Goal: Task Accomplishment & Management: Complete application form

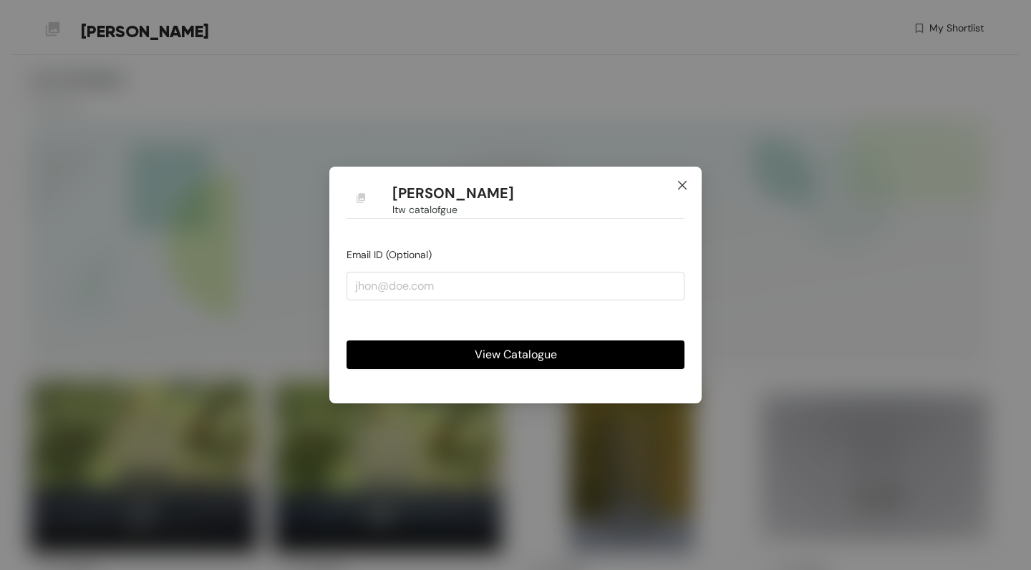
click at [686, 185] on icon "close" at bounding box center [681, 185] width 11 height 11
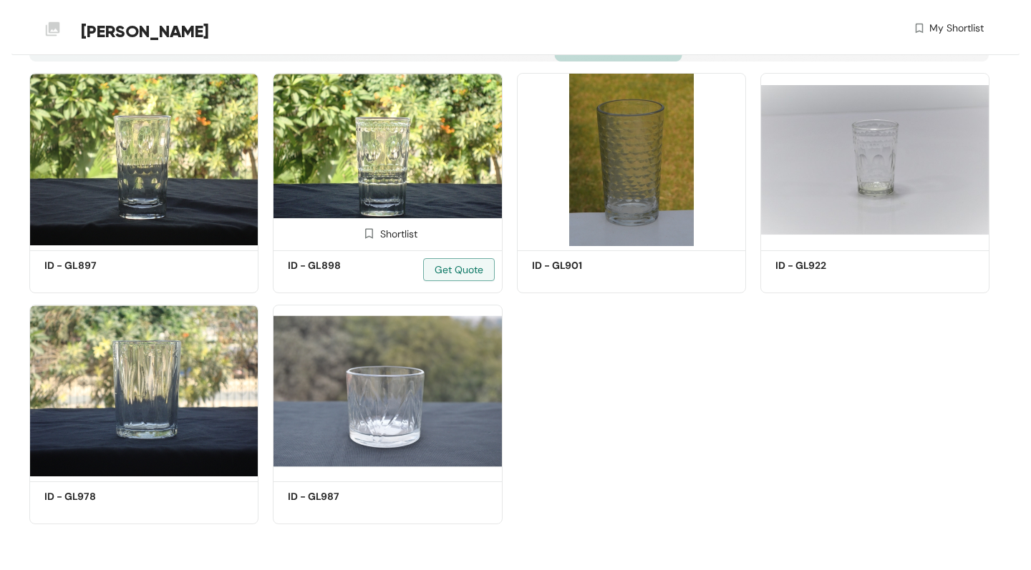
scroll to position [308, 0]
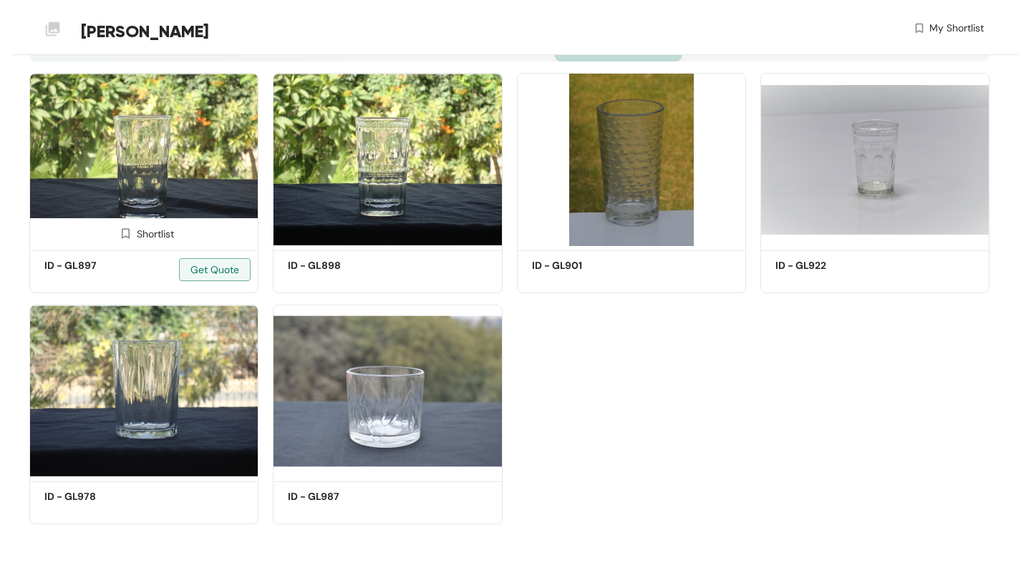
click at [167, 235] on div "Shortlist" at bounding box center [144, 233] width 60 height 14
click at [167, 235] on div "Shortlisted" at bounding box center [144, 233] width 72 height 14
click at [213, 273] on span "Get Quote" at bounding box center [214, 270] width 49 height 16
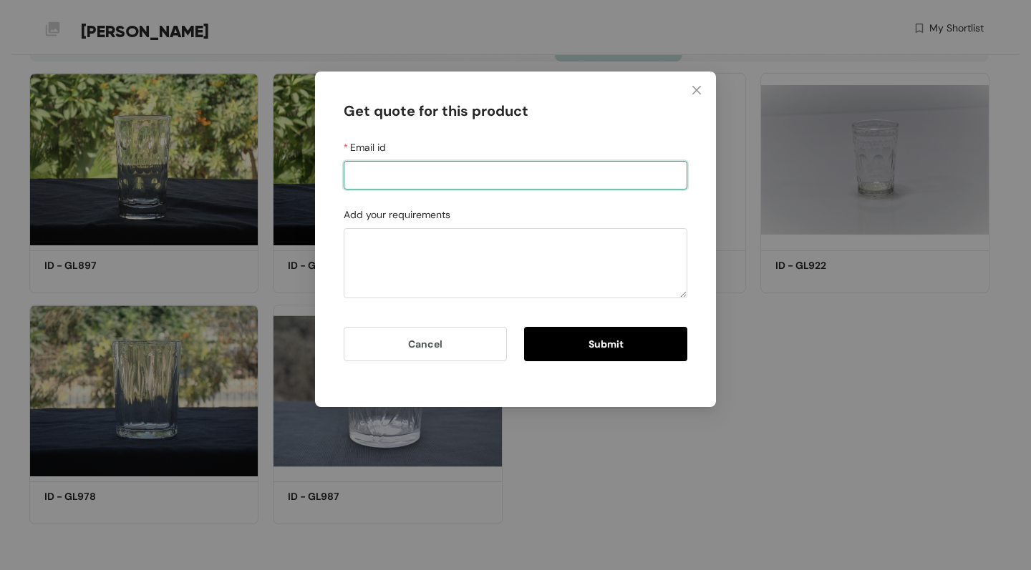
click at [389, 166] on input "Email id" at bounding box center [516, 175] width 344 height 29
type input "[PERSON_NAME][EMAIL_ADDRESS][DOMAIN_NAME]"
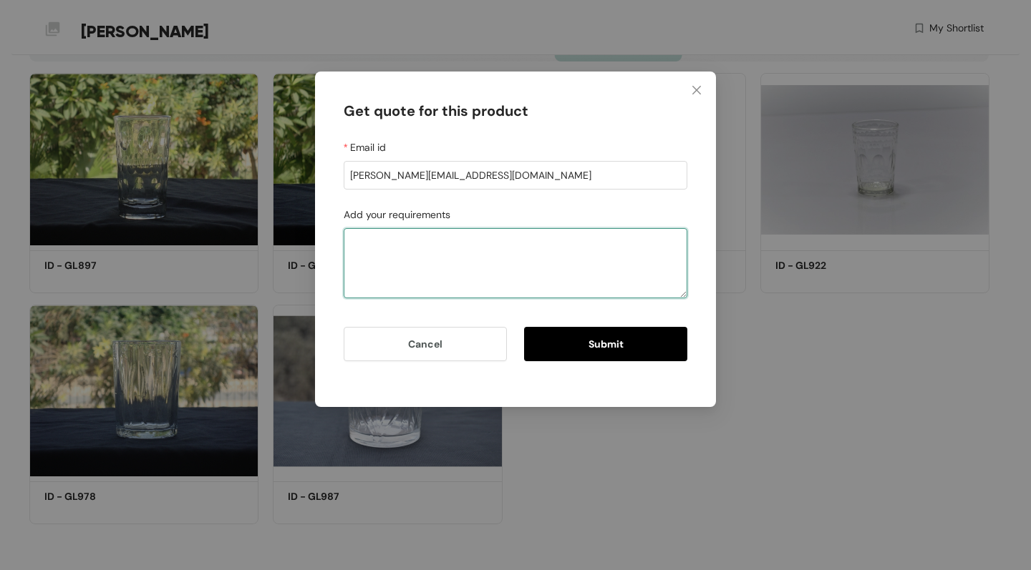
click at [419, 249] on textarea "Add your requirements" at bounding box center [516, 263] width 344 height 70
type textarea "change design and give me your best price"
click at [588, 342] on span "Submit" at bounding box center [605, 344] width 35 height 16
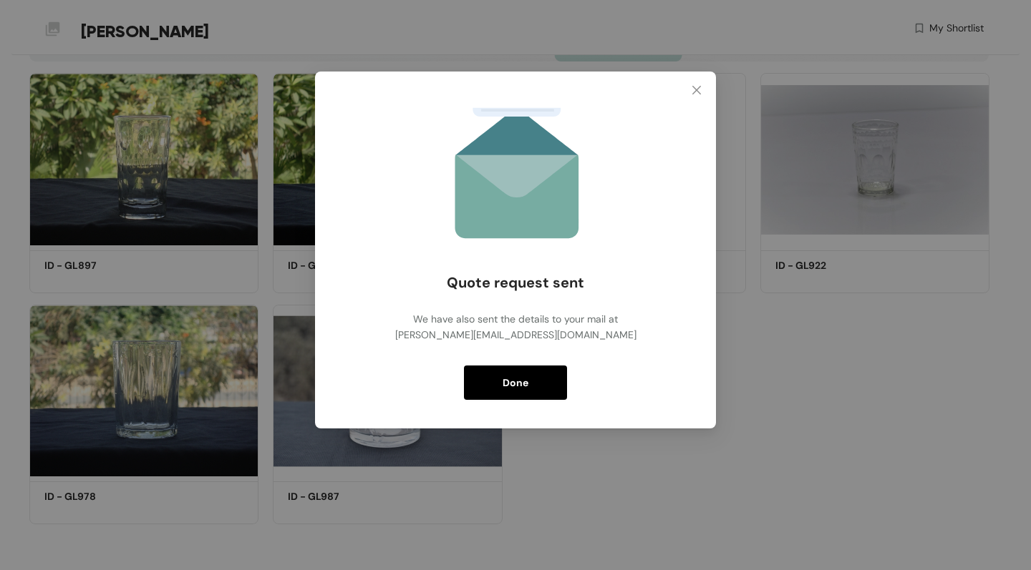
click at [526, 393] on button "Done" at bounding box center [515, 383] width 103 height 34
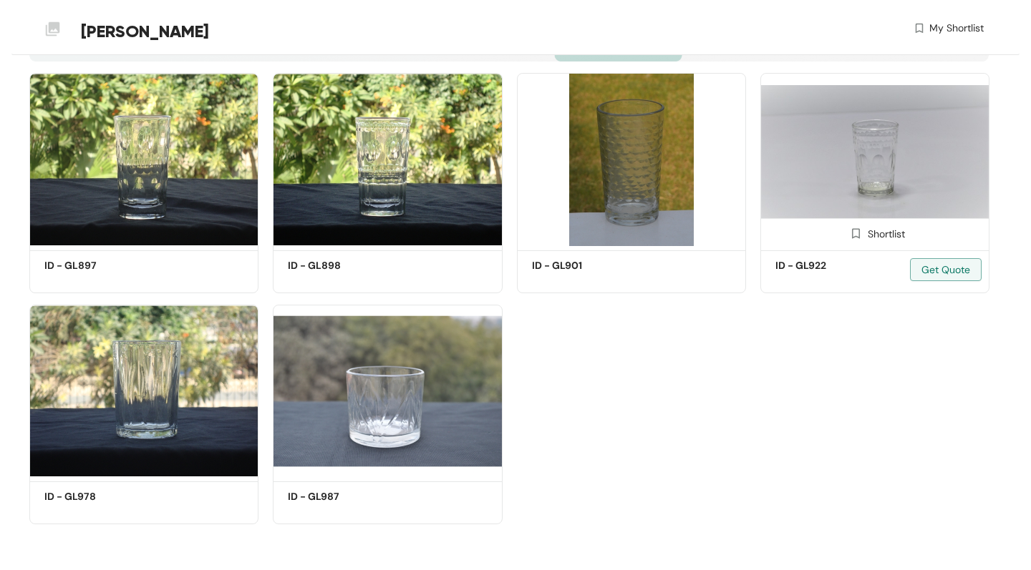
click at [859, 236] on img at bounding box center [856, 234] width 14 height 14
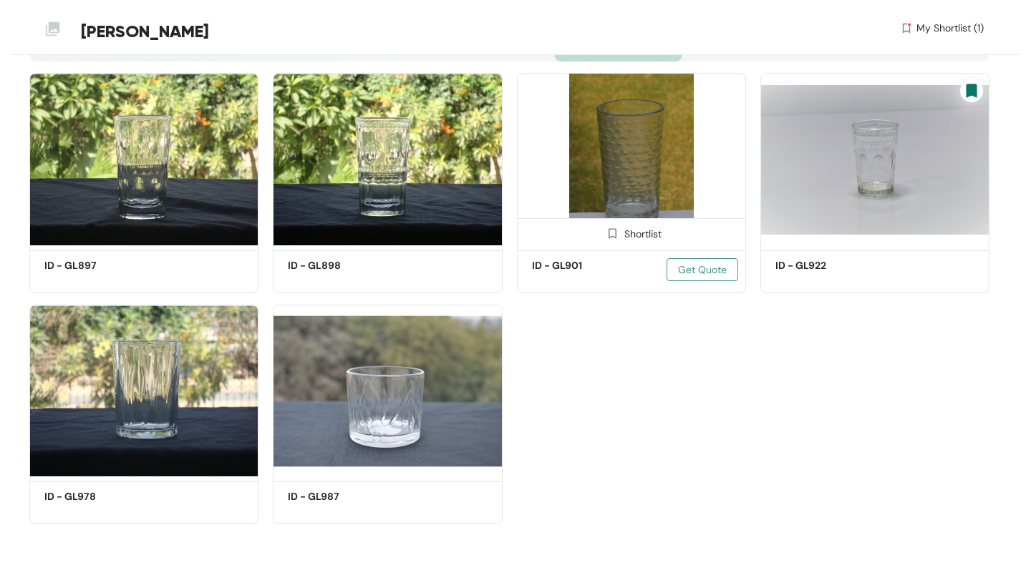
click at [689, 271] on span "Get Quote" at bounding box center [702, 270] width 49 height 16
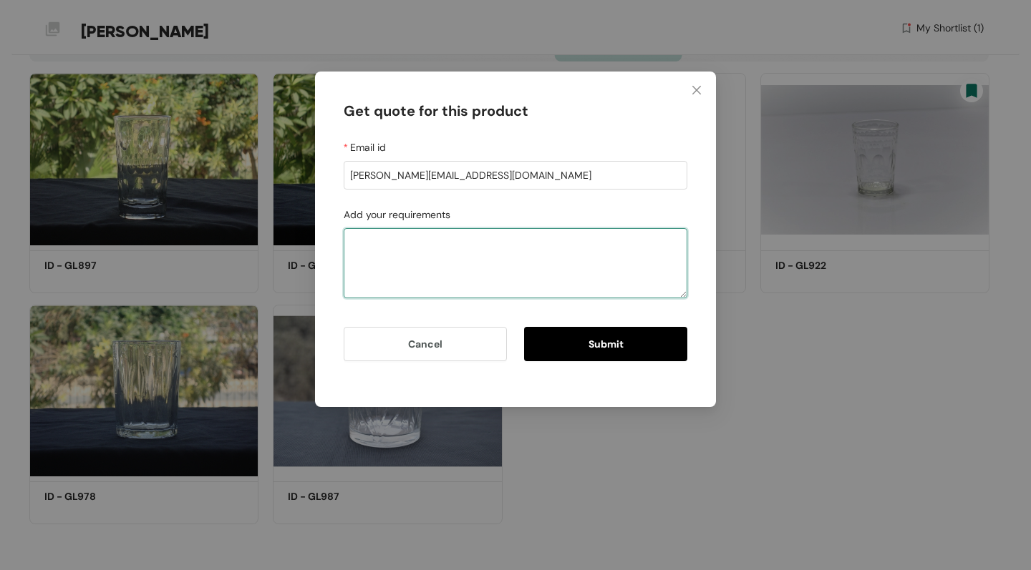
click at [451, 262] on textarea "Add your requirements" at bounding box center [516, 263] width 344 height 70
type textarea "send quote As it is"
click at [636, 348] on button "Submit" at bounding box center [605, 344] width 163 height 34
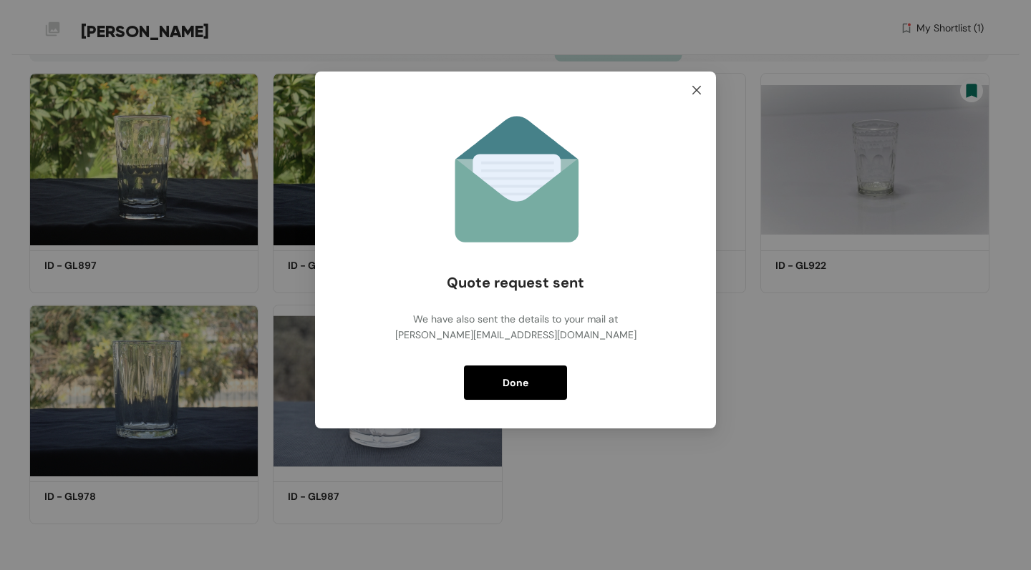
click at [701, 86] on icon "close" at bounding box center [696, 89] width 11 height 11
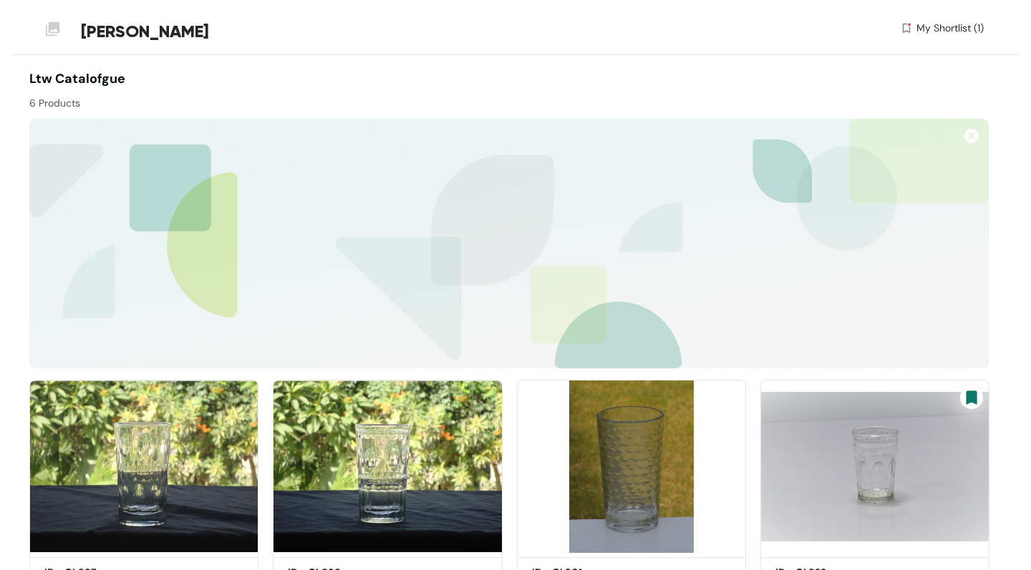
scroll to position [0, 0]
